Goal: Use online tool/utility

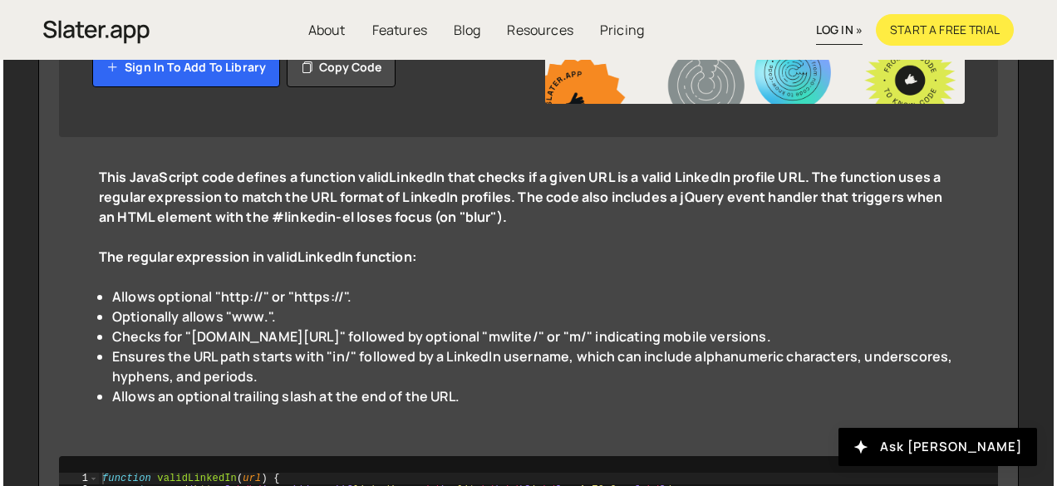
scroll to position [499, 0]
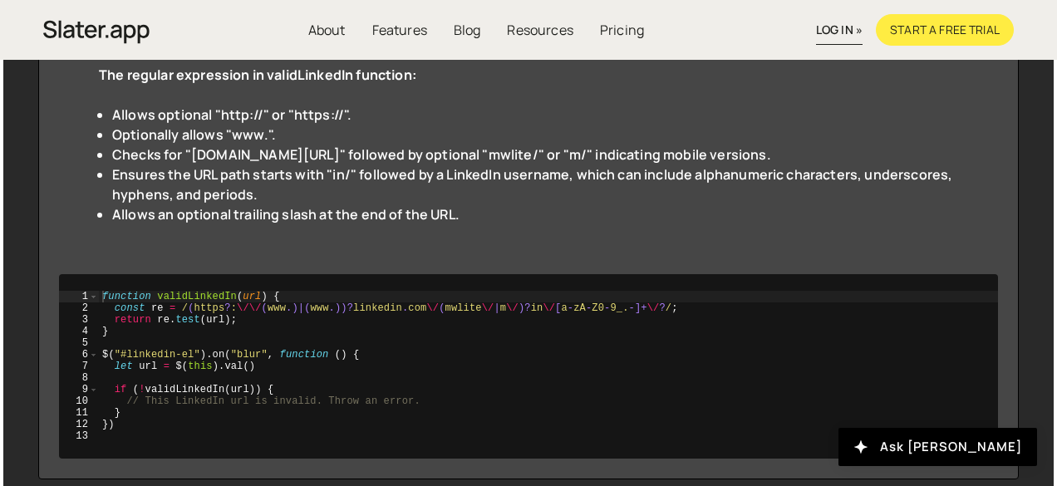
type textarea "const re = /(https?:\/\/(www.)|(www.))?[DOMAIN_NAME]\/(mwlite\/|m\/)?in\/[a-zA-…"
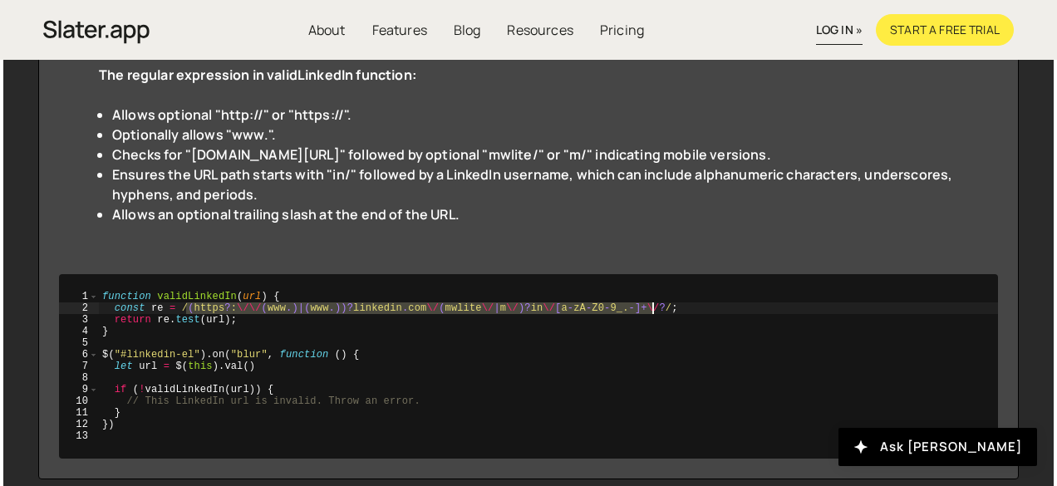
drag, startPoint x: 186, startPoint y: 310, endPoint x: 653, endPoint y: 307, distance: 467.0
click at [653, 307] on div "function validLinkedIn ( url ) { const re = / ( https ? : \/\/ ( www .) | ( www…" at bounding box center [549, 378] width 900 height 175
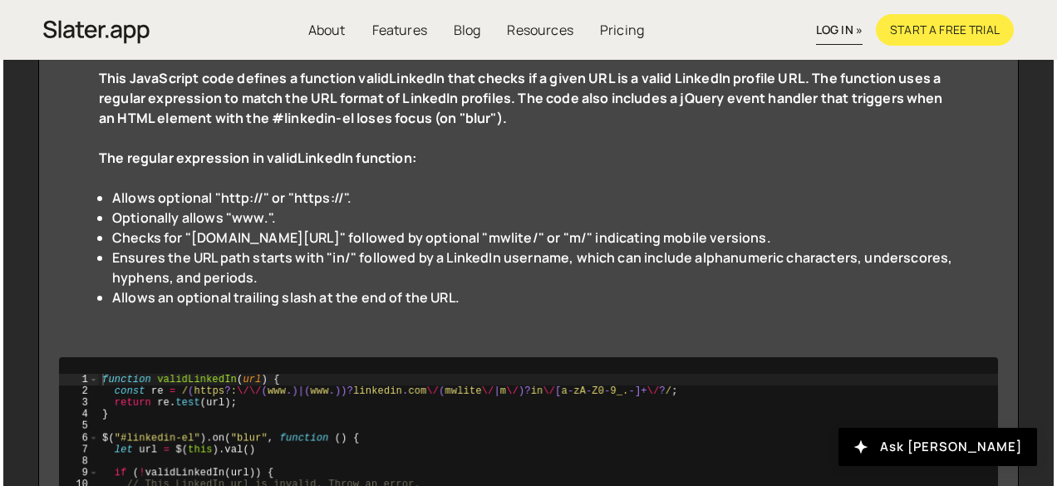
scroll to position [574, 0]
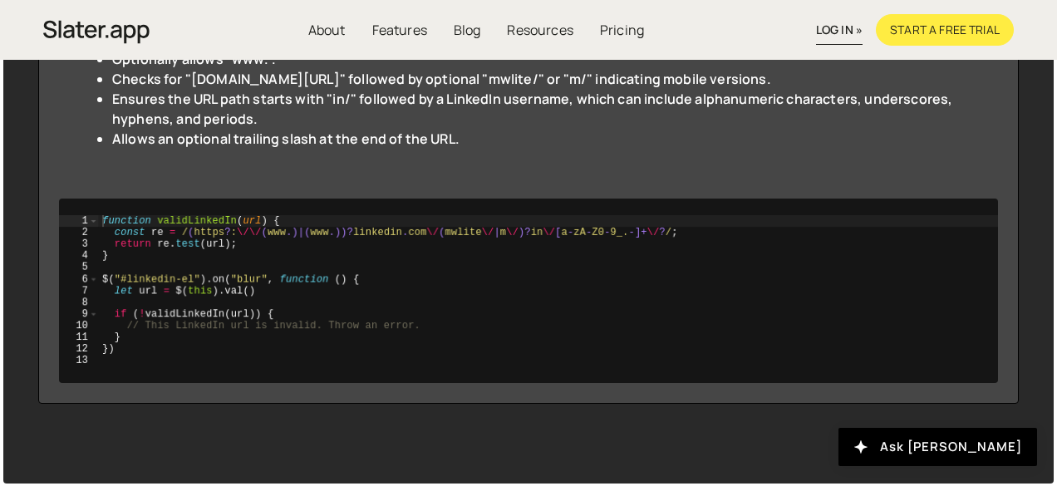
type textarea "const re = /(https?:\/\/(www.)|(www.))?[DOMAIN_NAME]\/(mwlite\/|m\/)?in\/[a-zA-…"
drag, startPoint x: 515, startPoint y: 232, endPoint x: 534, endPoint y: 231, distance: 19.1
click at [534, 231] on div "function validLinkedIn ( url ) { const re = / ( https ? : \/\/ ( www .) | ( www…" at bounding box center [549, 302] width 900 height 175
click at [540, 231] on div "function validLinkedIn ( url ) { const re = / ( https ? : \/\/ ( www .) | ( www…" at bounding box center [549, 302] width 900 height 175
drag, startPoint x: 516, startPoint y: 234, endPoint x: 652, endPoint y: 232, distance: 135.5
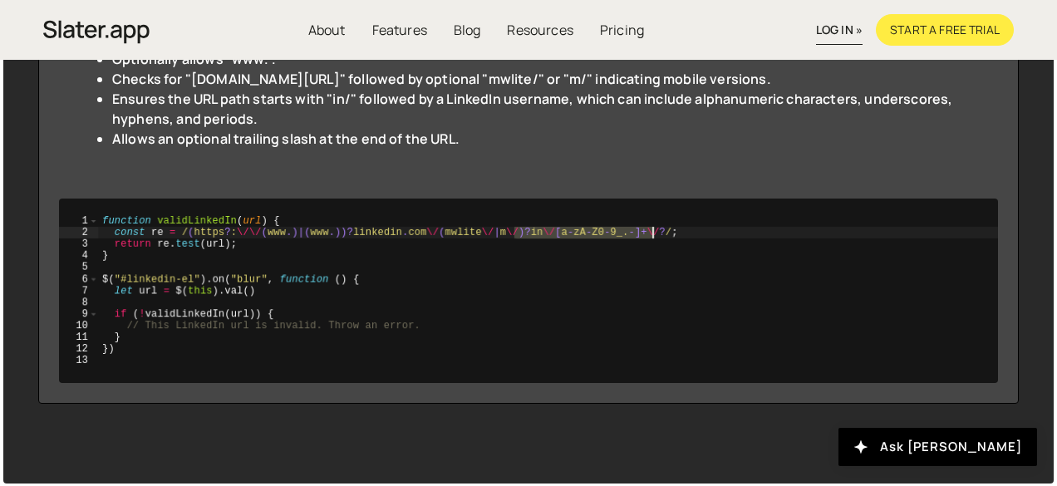
click at [652, 232] on div "function validLinkedIn ( url ) { const re = / ( https ? : \/\/ ( www .) | ( www…" at bounding box center [549, 302] width 900 height 175
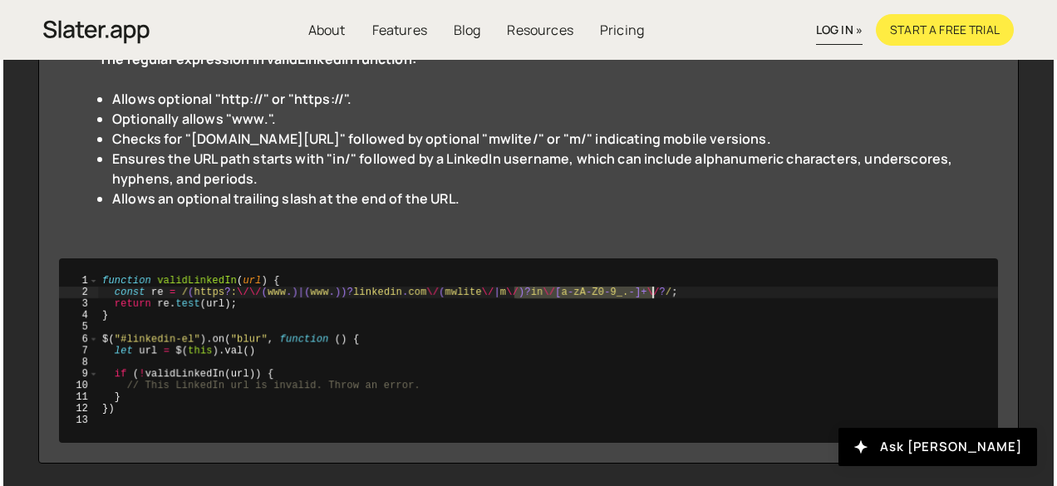
scroll to position [491, 0]
